Goal: Use online tool/utility: Use online tool/utility

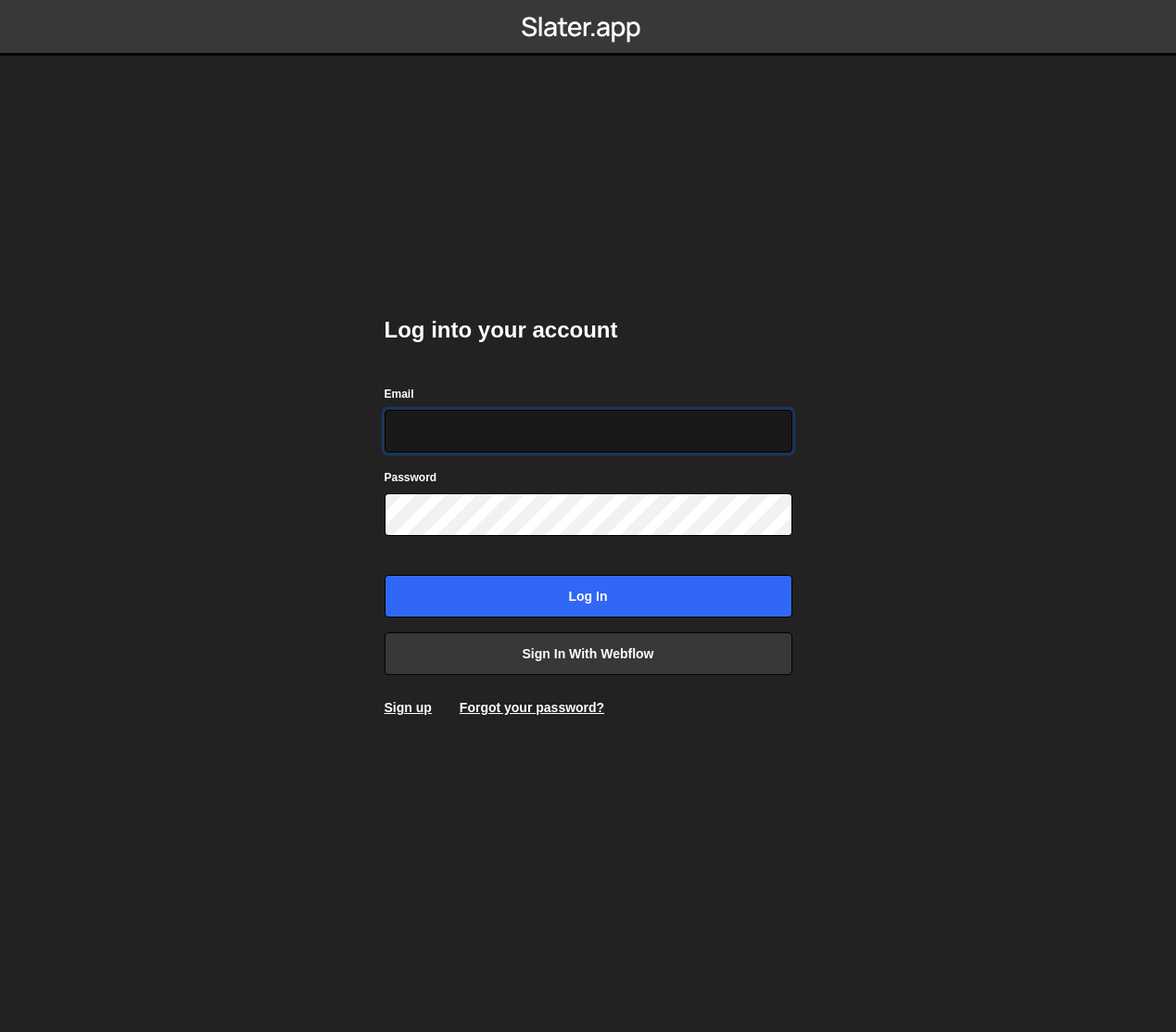
type input "[PERSON_NAME][EMAIL_ADDRESS][DOMAIN_NAME]"
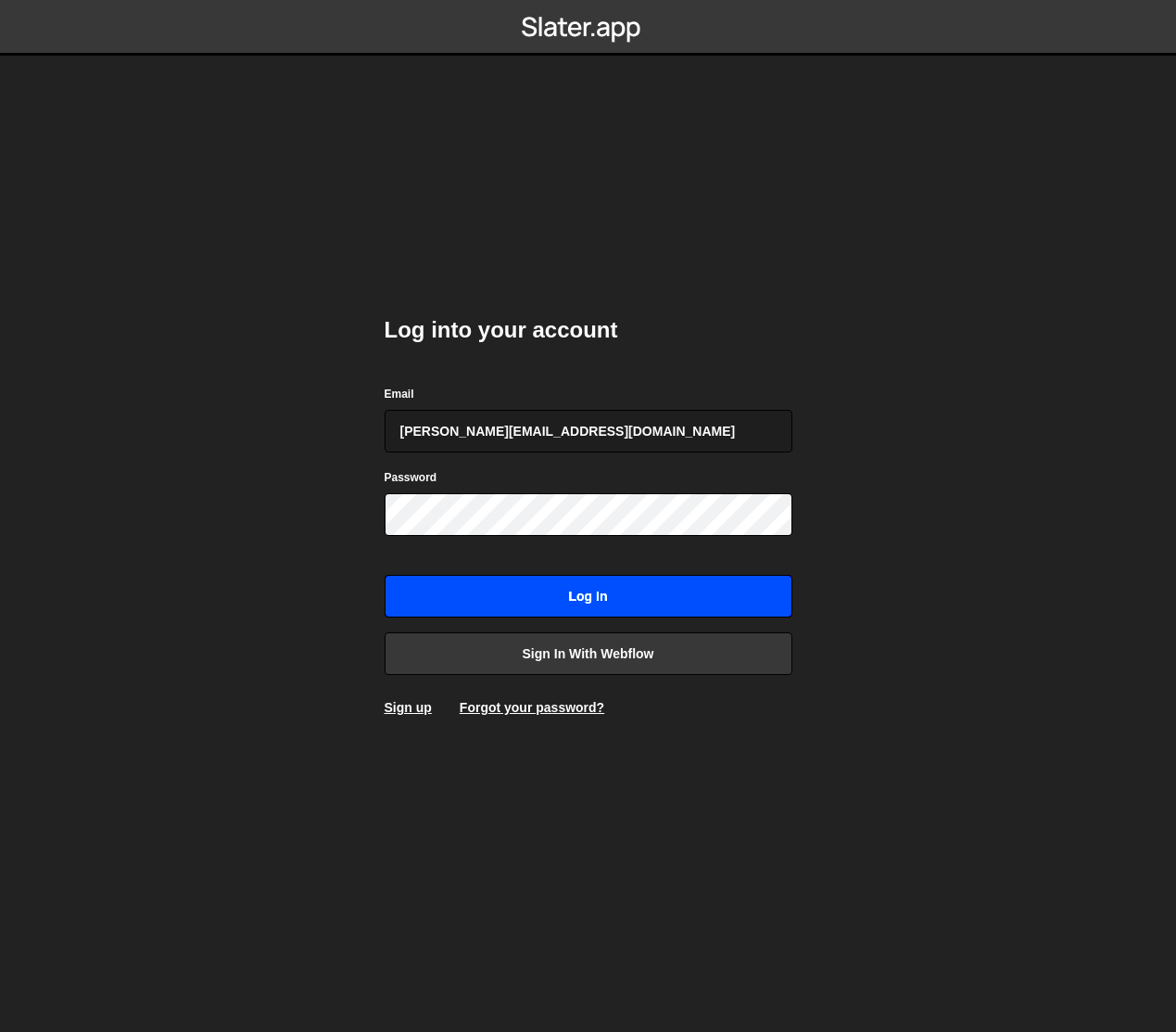
click at [582, 599] on input "Log in" at bounding box center [588, 596] width 408 height 42
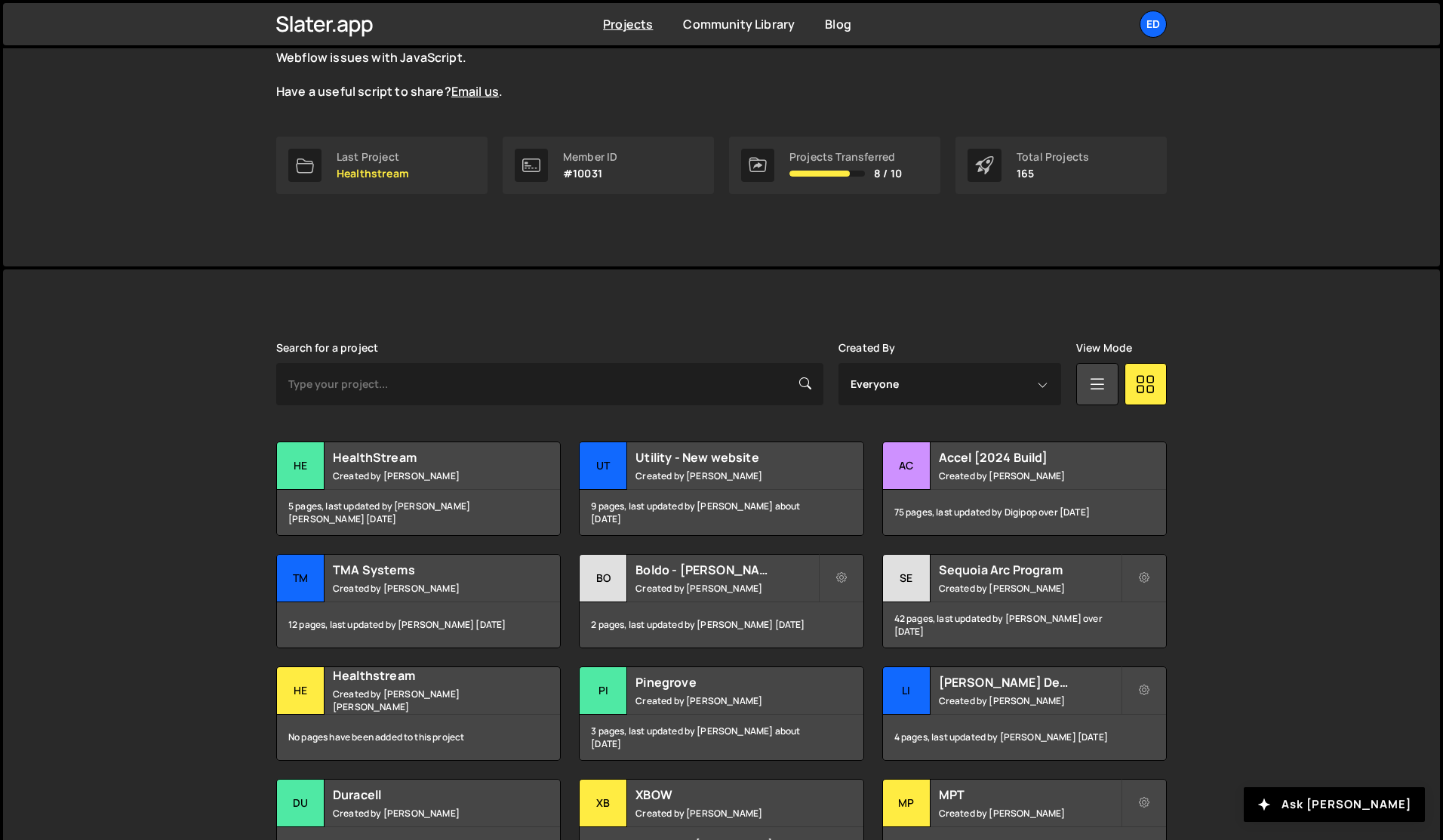
scroll to position [189, 0]
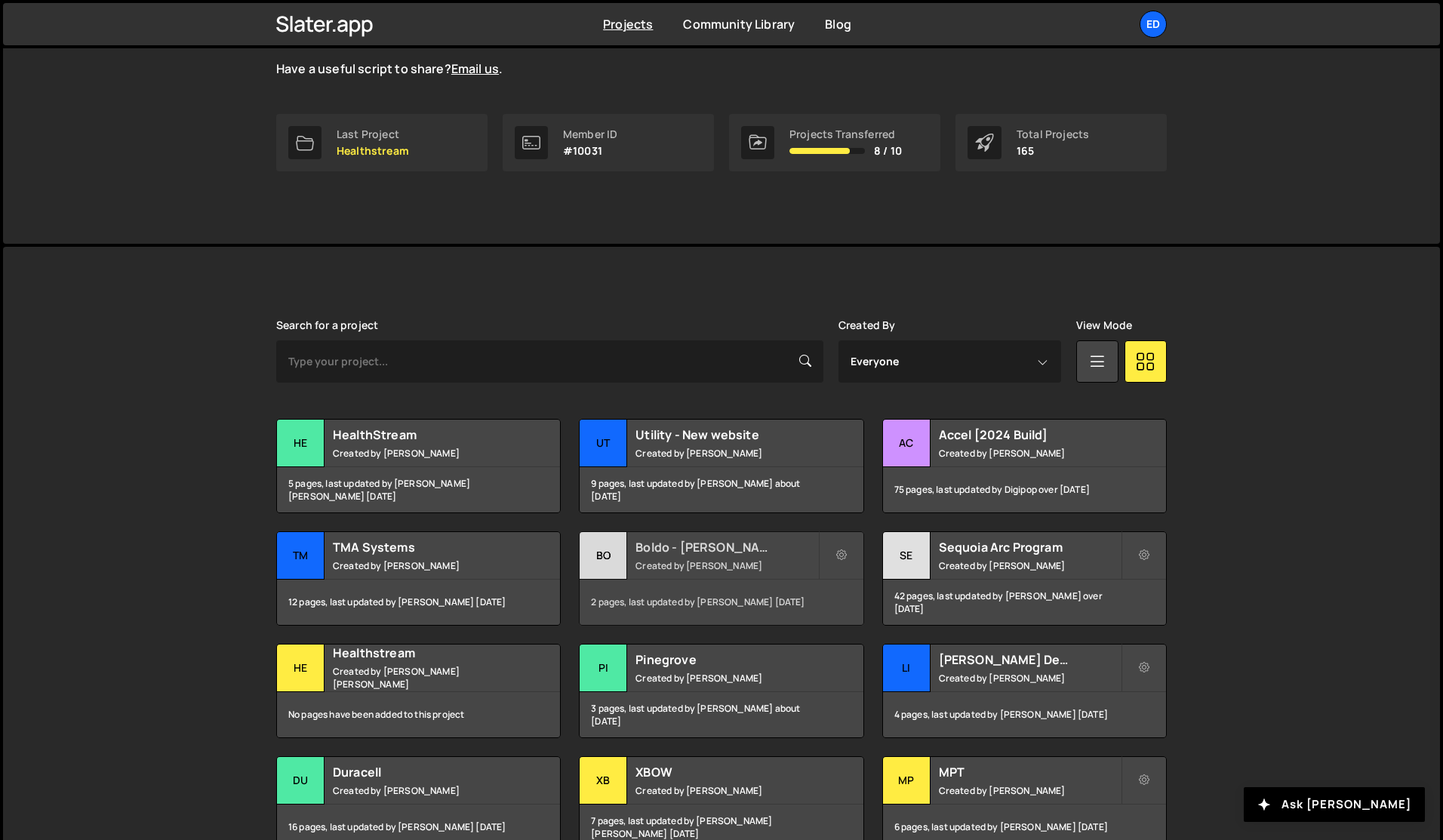
click at [710, 550] on h2 "Boldo - [PERSON_NAME] Example" at bounding box center [726, 546] width 182 height 17
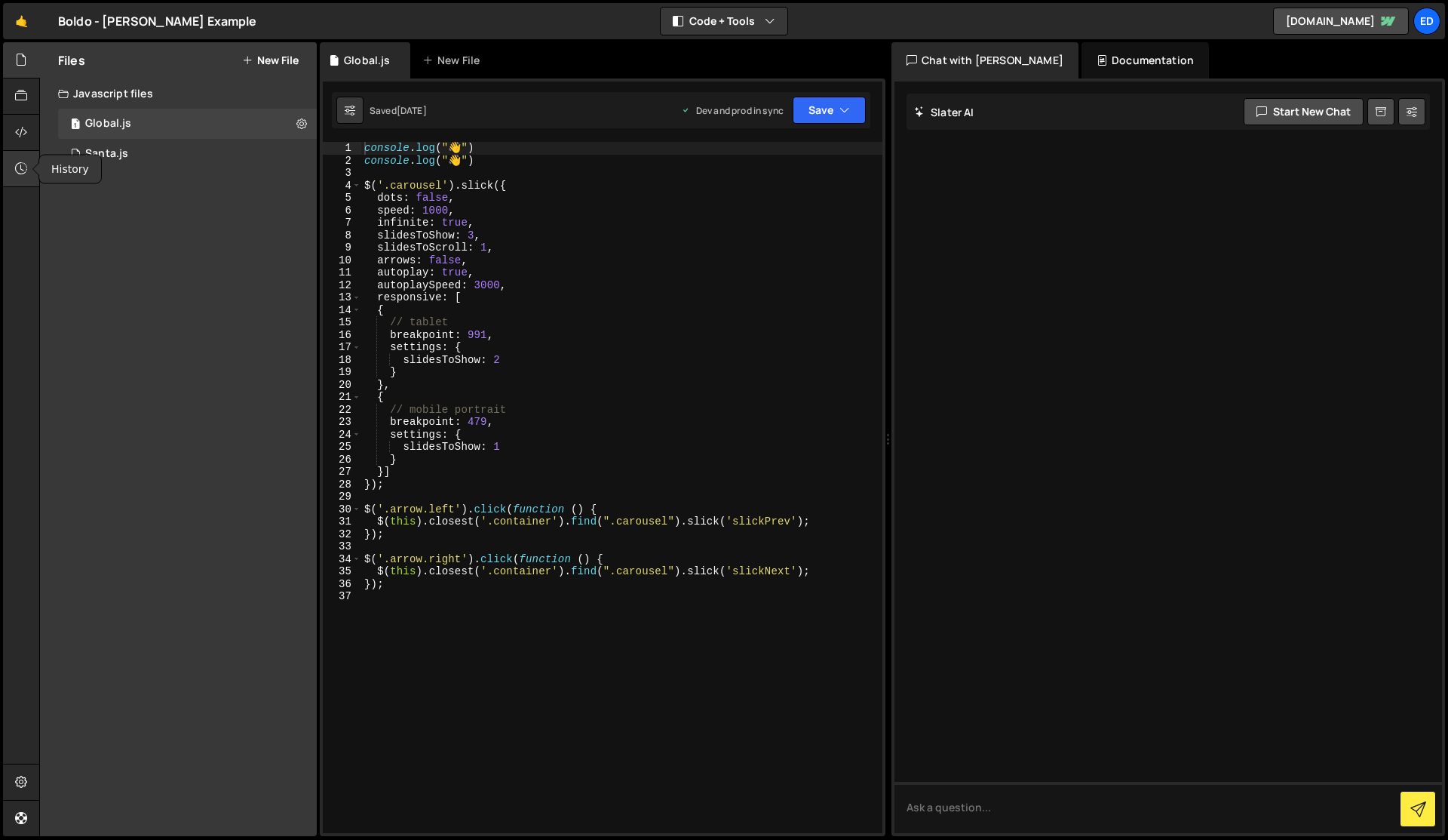
click at [23, 170] on icon at bounding box center [21, 168] width 12 height 17
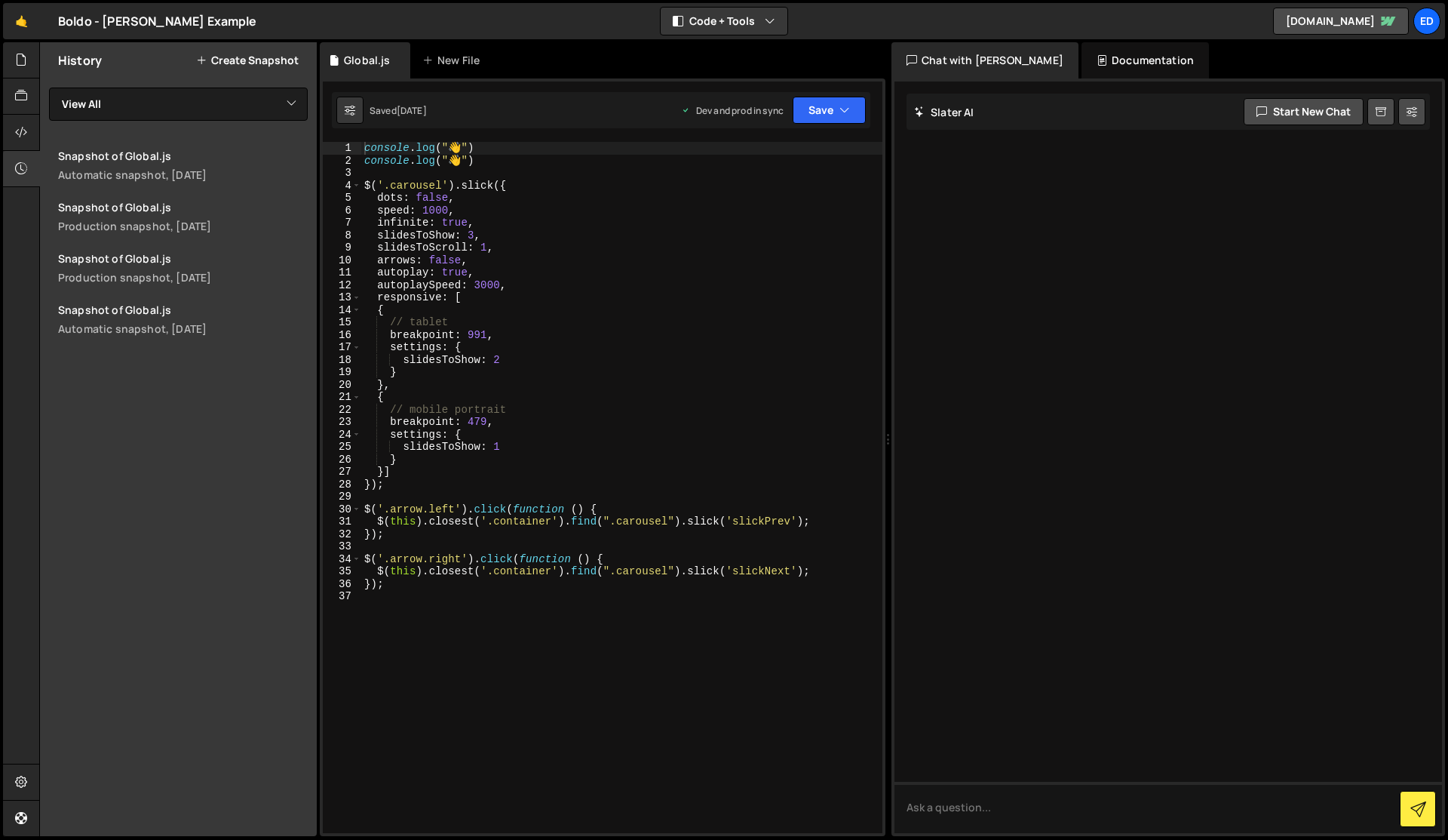
type textarea "{"
click at [580, 402] on div "console . log ( " 👋 " ) console . log ( " 👋 " ) $ ( '.carousel' ) . slick ({ do…" at bounding box center [622, 499] width 522 height 716
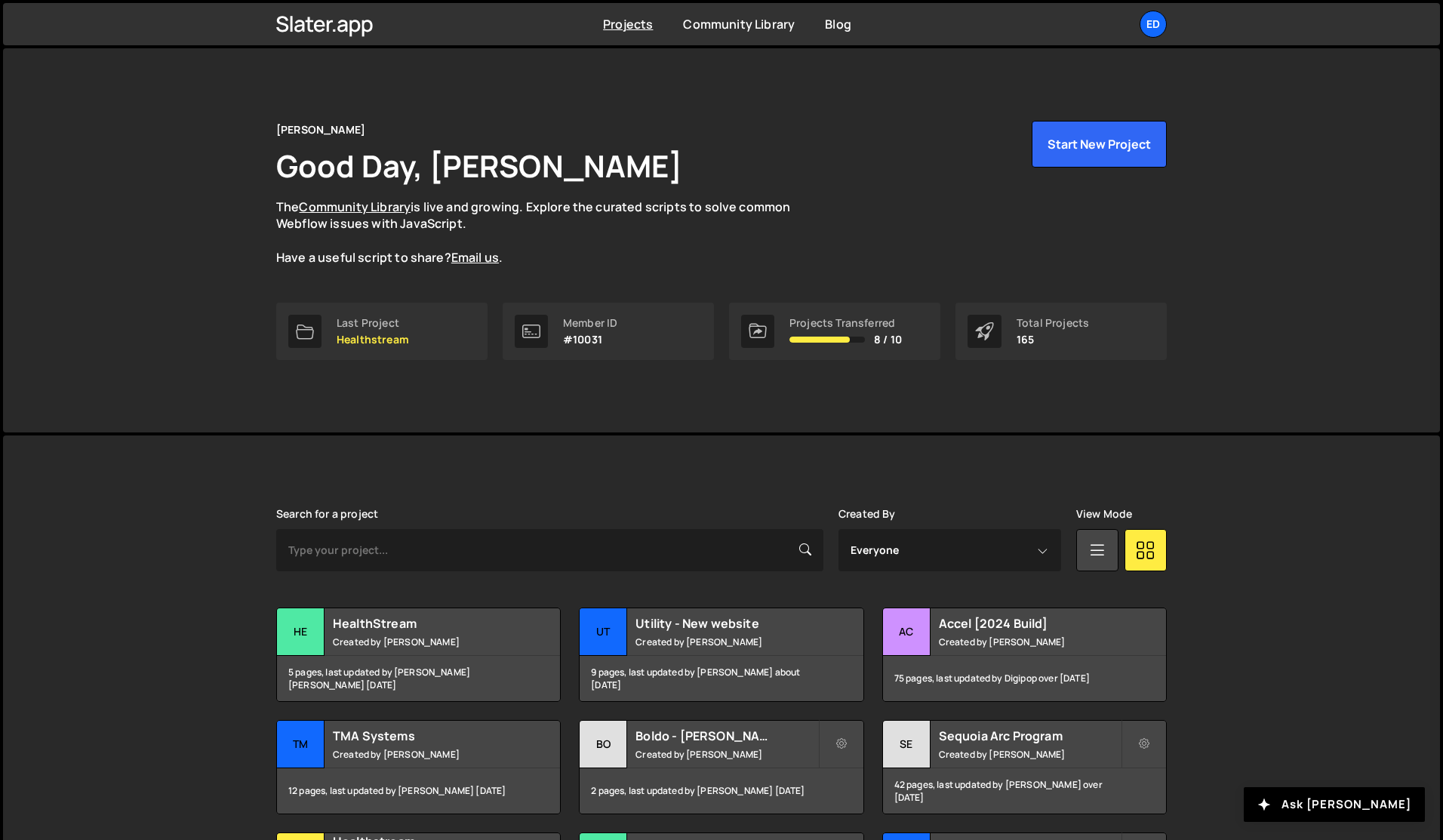
click at [1276, 24] on div "Projects Community Library Blog Ed You have access to beta functionality Your c…" at bounding box center [721, 24] width 1437 height 42
click at [1156, 26] on div "Ed" at bounding box center [1153, 24] width 27 height 27
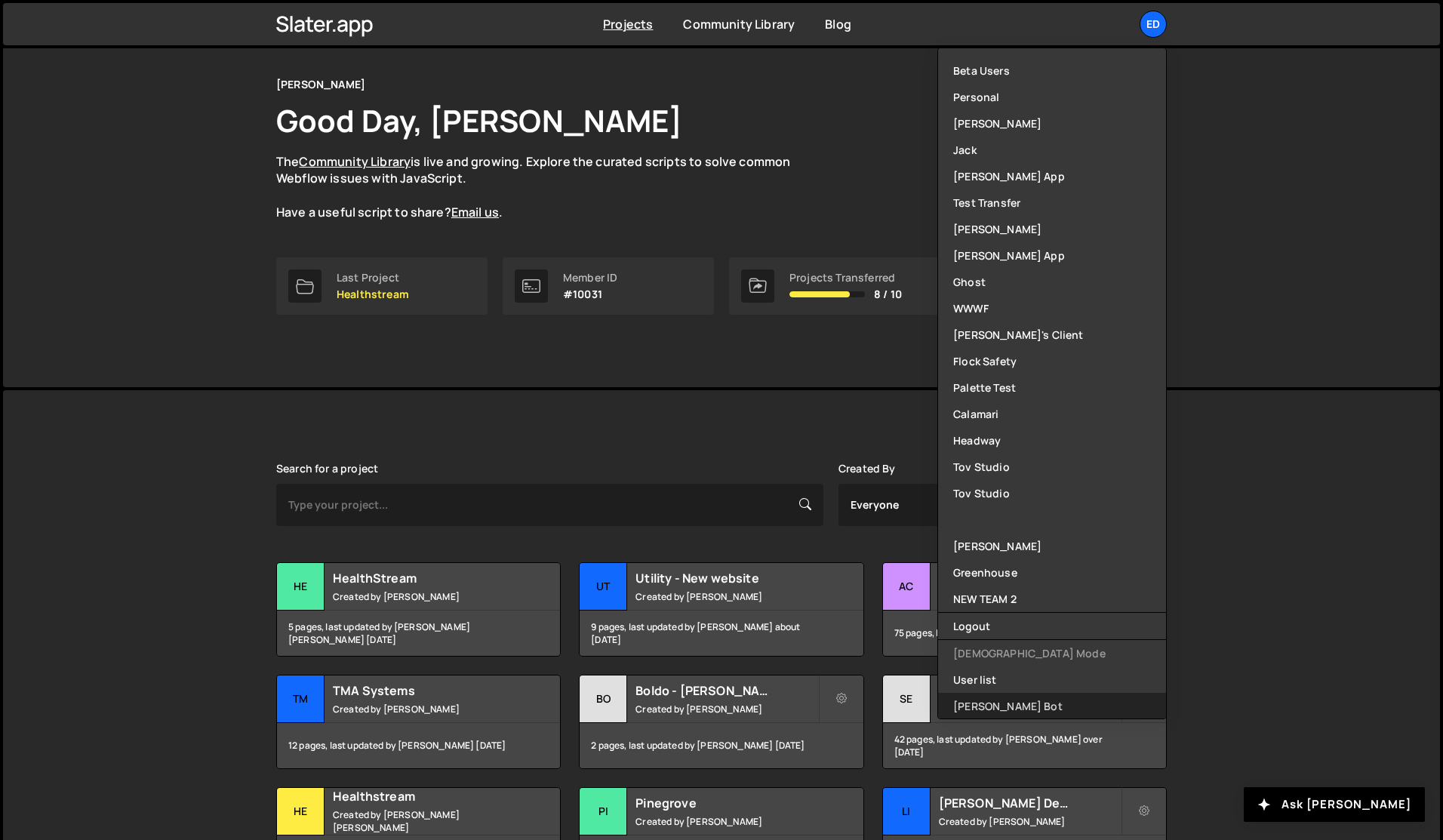
scroll to position [104, 0]
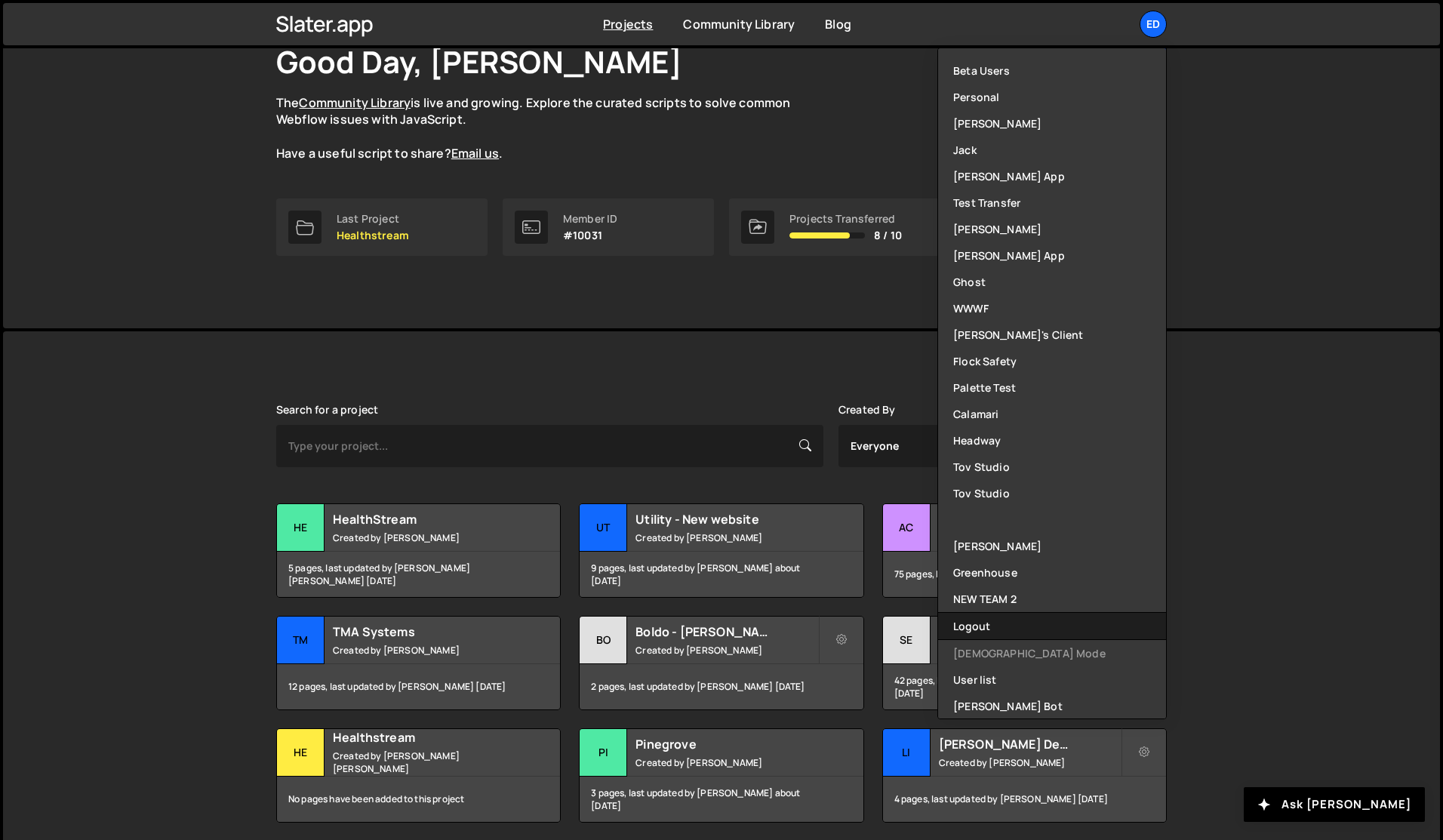
click at [980, 628] on button "Logout" at bounding box center [1052, 626] width 228 height 26
